Goal: Task Accomplishment & Management: Manage account settings

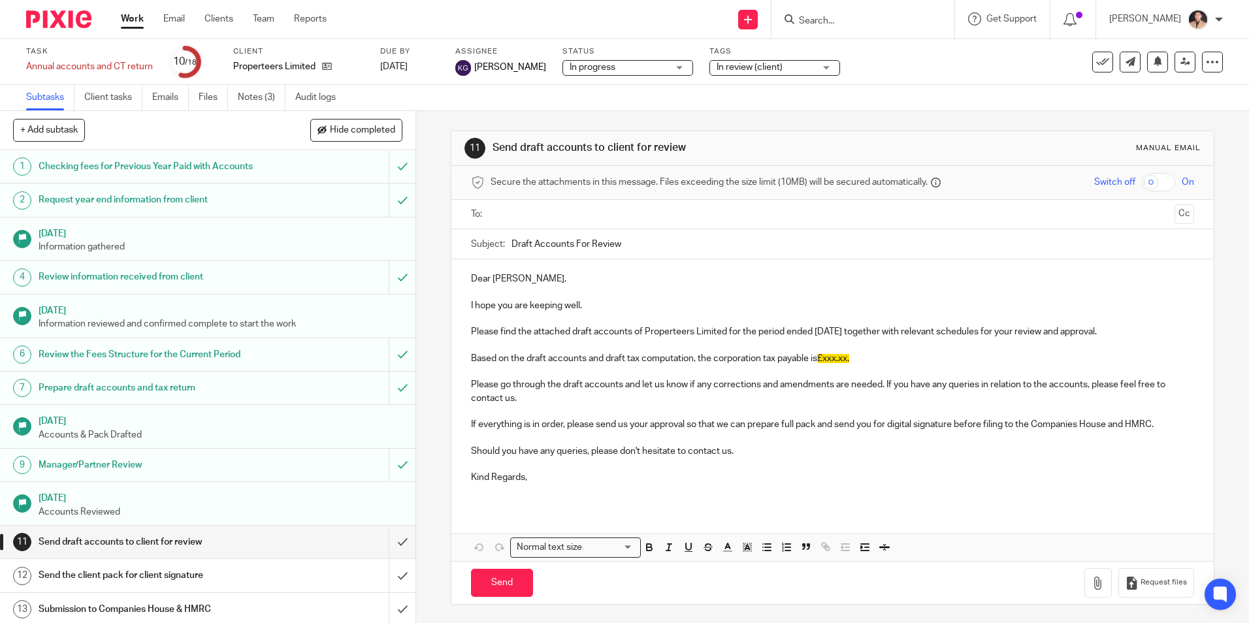
scroll to position [1, 0]
drag, startPoint x: 140, startPoint y: 26, endPoint x: 264, endPoint y: 131, distance: 161.8
click at [140, 25] on link "Work" at bounding box center [132, 18] width 23 height 13
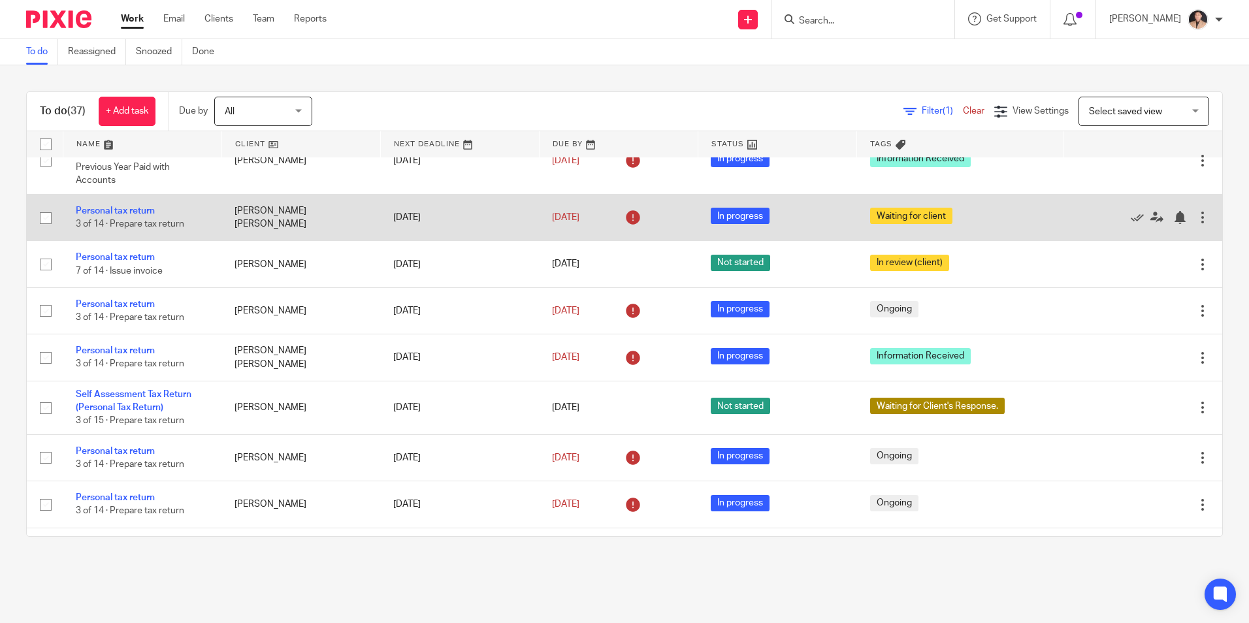
scroll to position [523, 0]
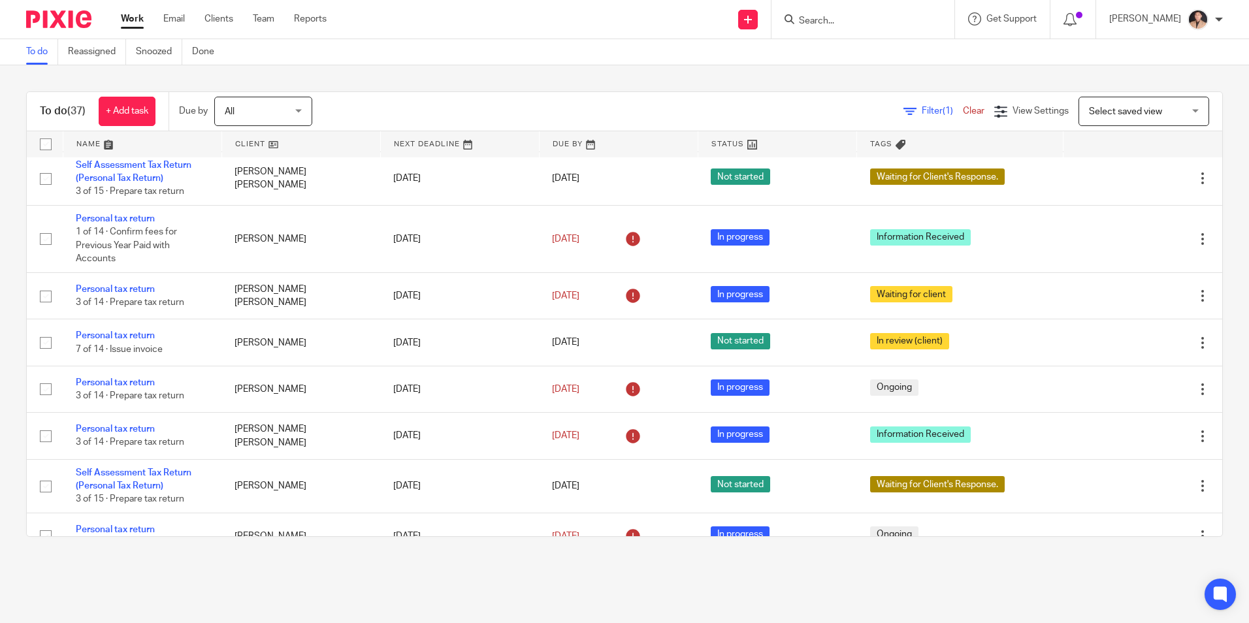
click at [852, 25] on input "Search" at bounding box center [857, 22] width 118 height 12
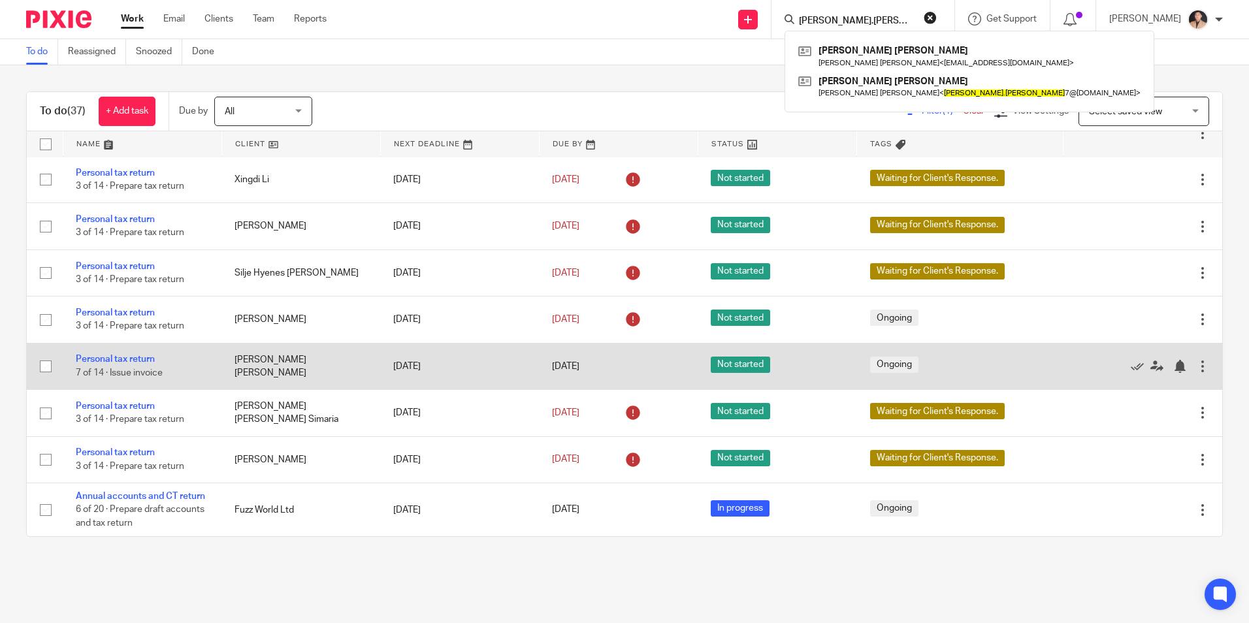
scroll to position [1506, 0]
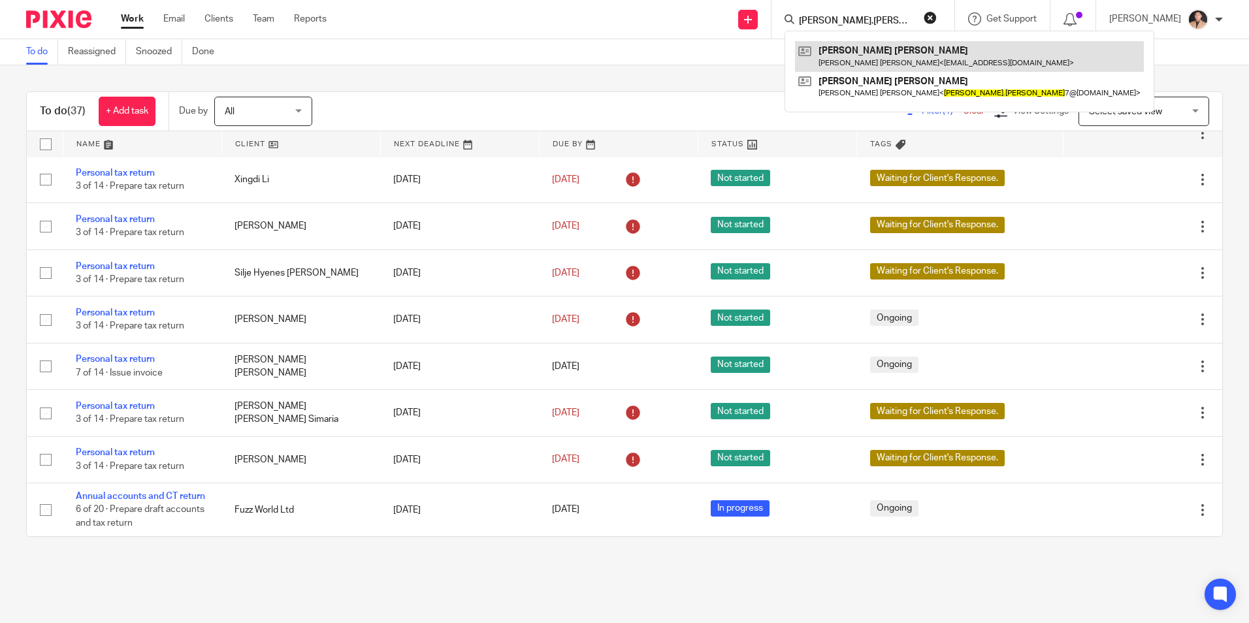
type input "vicki.martin"
click at [854, 50] on link at bounding box center [969, 56] width 349 height 30
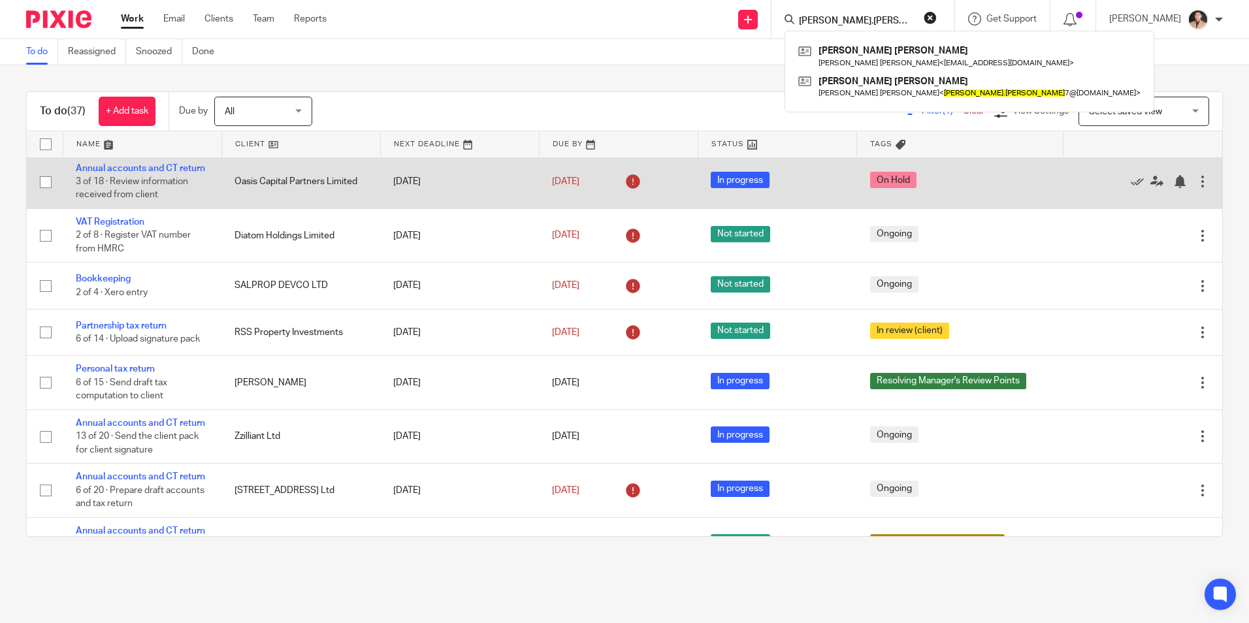
scroll to position [0, 0]
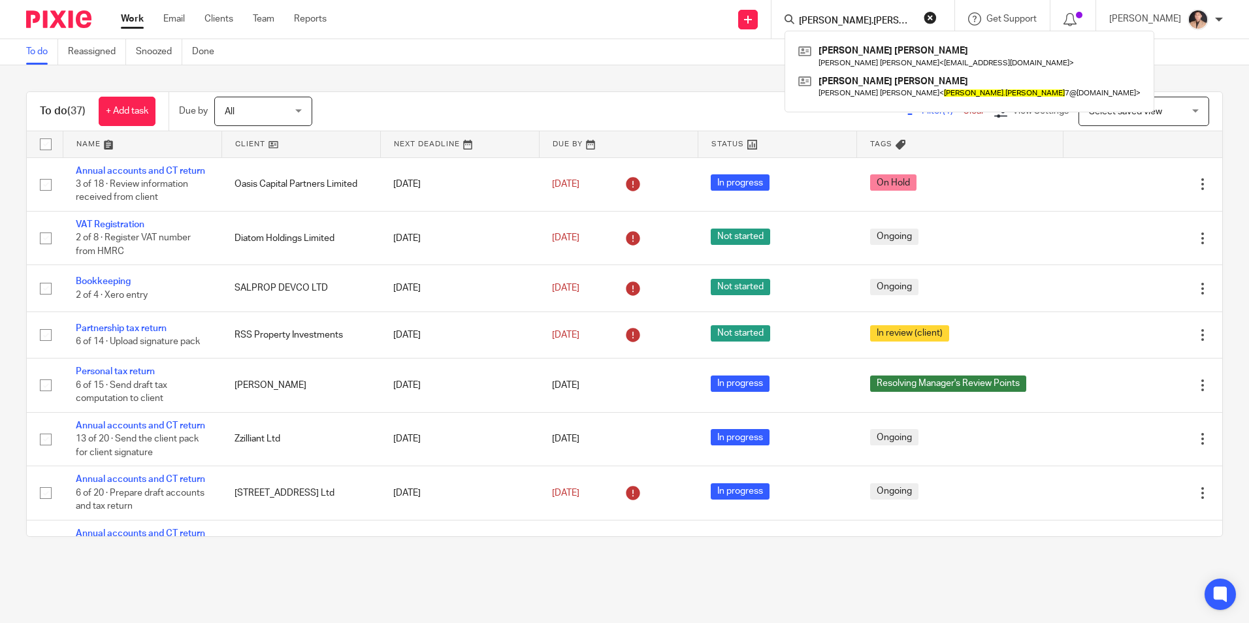
click at [122, 19] on link "Work" at bounding box center [132, 18] width 23 height 13
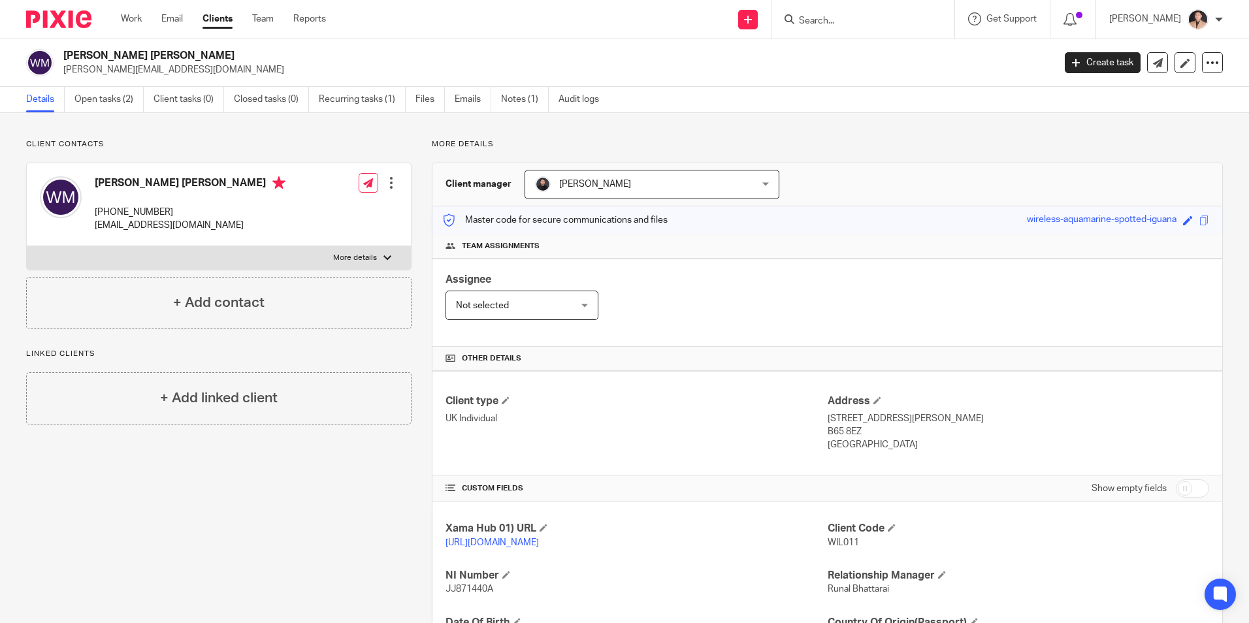
click at [376, 259] on label "More details" at bounding box center [219, 258] width 384 height 24
click at [27, 246] on input "More details" at bounding box center [26, 246] width 1 height 1
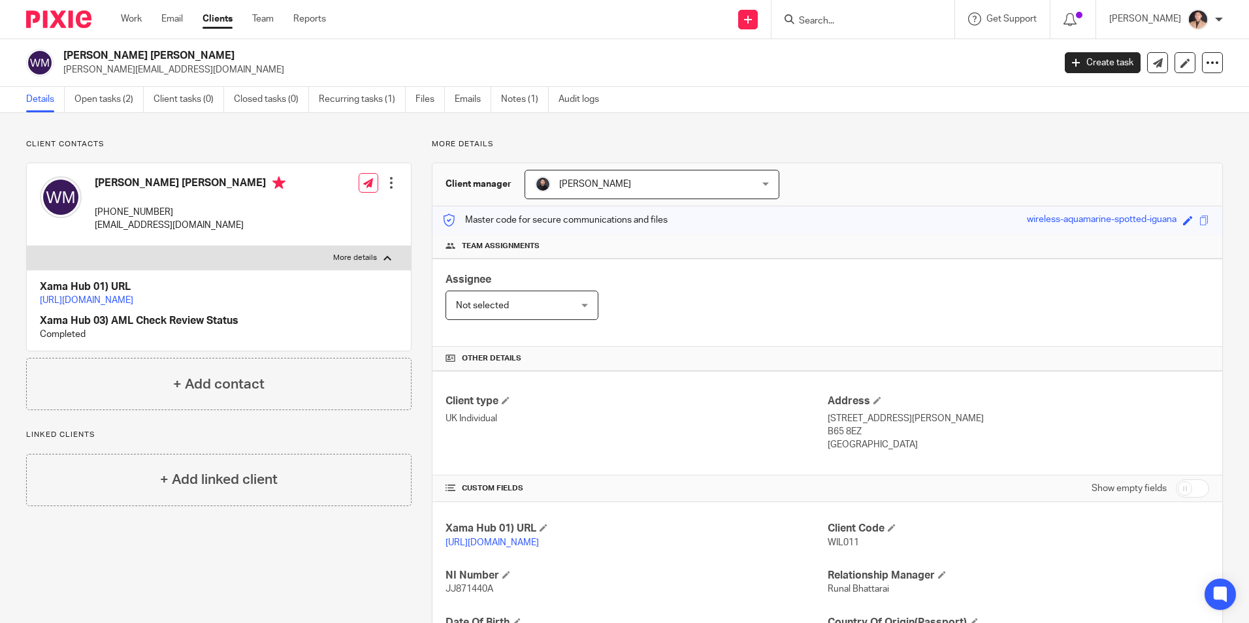
click at [376, 255] on label "More details" at bounding box center [219, 258] width 384 height 24
click at [27, 246] on input "More details" at bounding box center [26, 246] width 1 height 1
checkbox input "false"
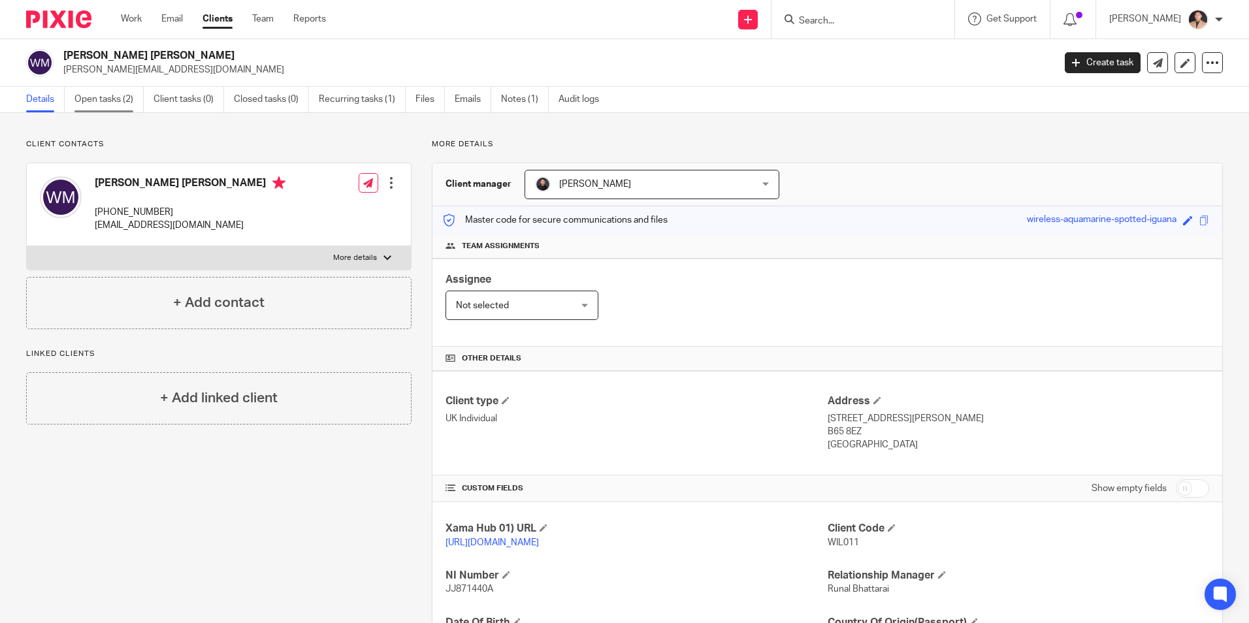
click at [116, 95] on link "Open tasks (2)" at bounding box center [108, 99] width 69 height 25
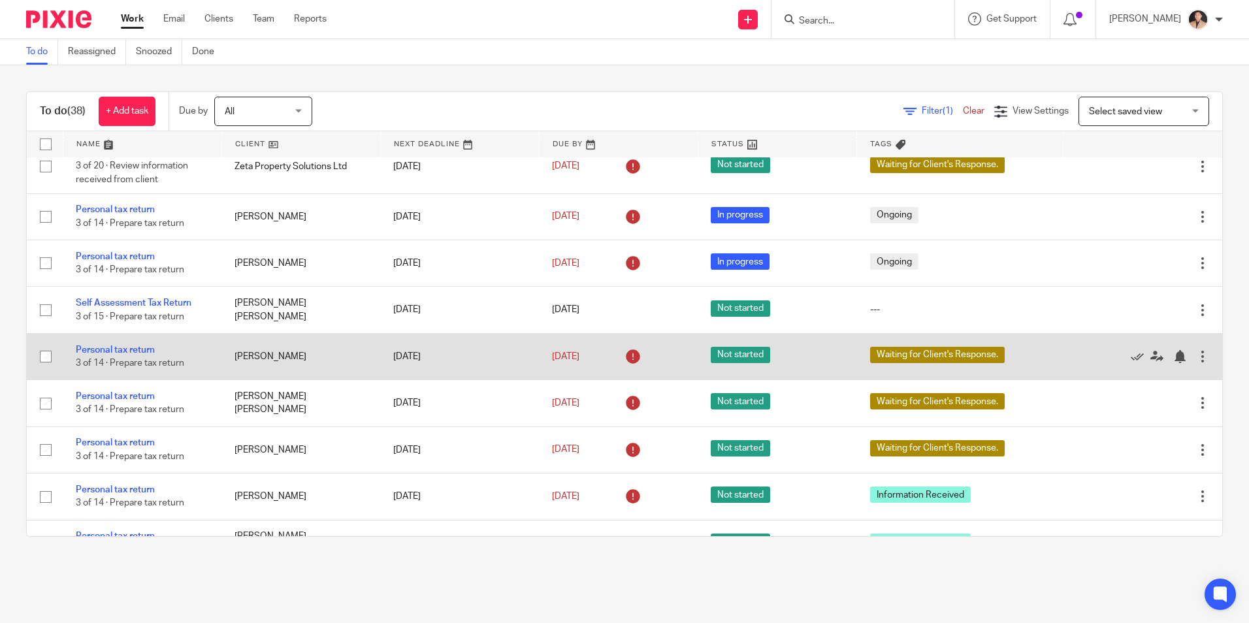
scroll to position [457, 0]
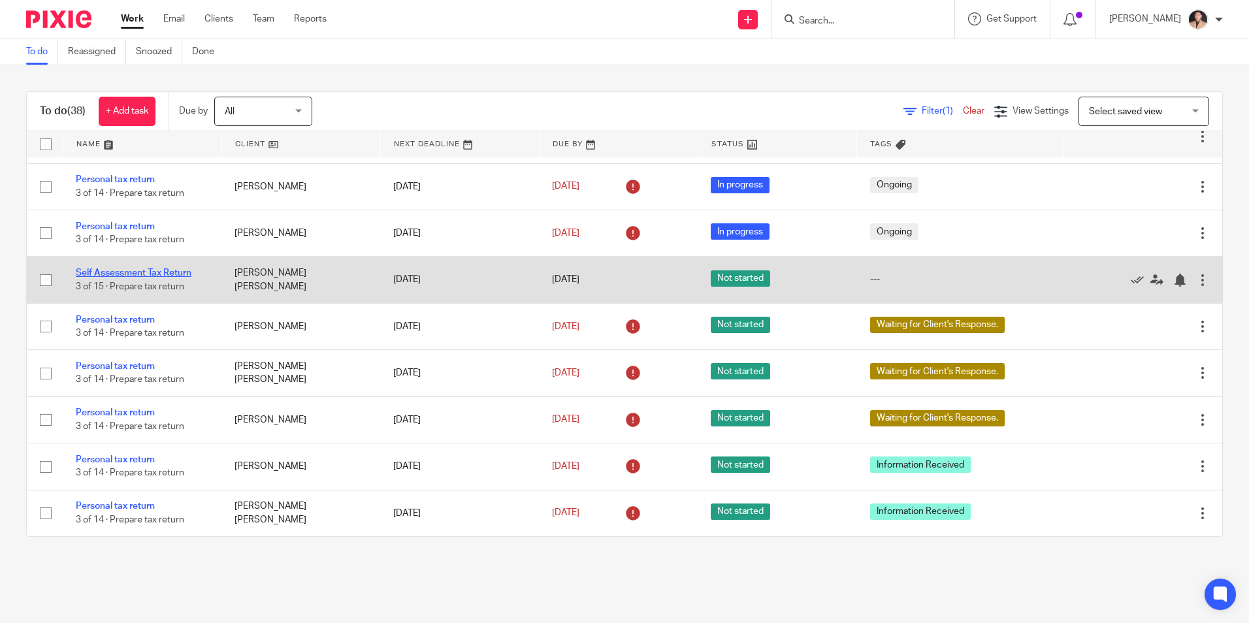
click at [121, 278] on link "Self Assessment Tax Return" at bounding box center [134, 272] width 116 height 9
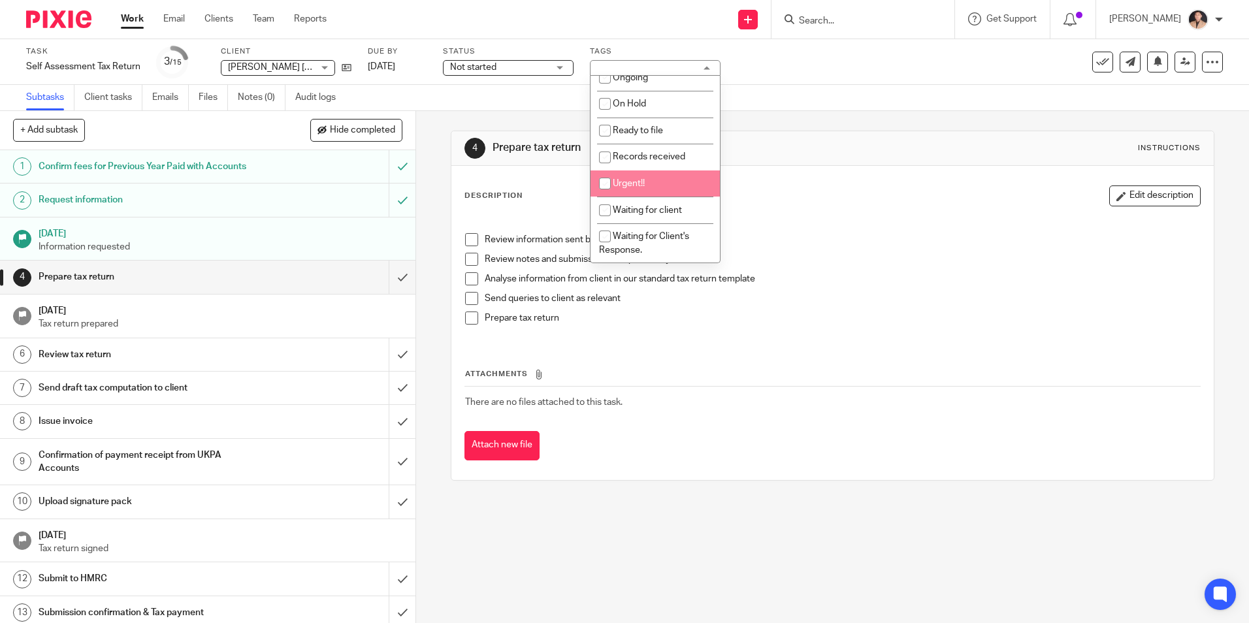
scroll to position [196, 0]
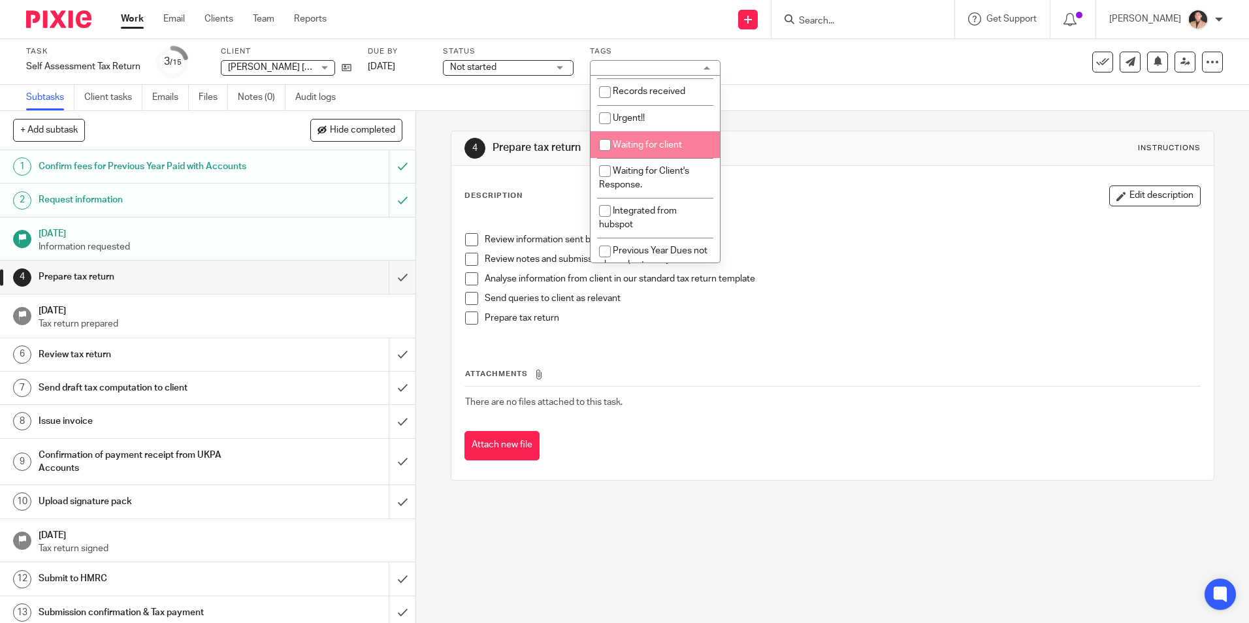
click at [648, 152] on li "Waiting for client" at bounding box center [655, 144] width 129 height 27
checkbox input "true"
drag, startPoint x: 132, startPoint y: 22, endPoint x: 508, endPoint y: 201, distance: 415.8
click at [133, 22] on link "Work" at bounding box center [132, 18] width 23 height 13
